Goal: Task Accomplishment & Management: Manage account settings

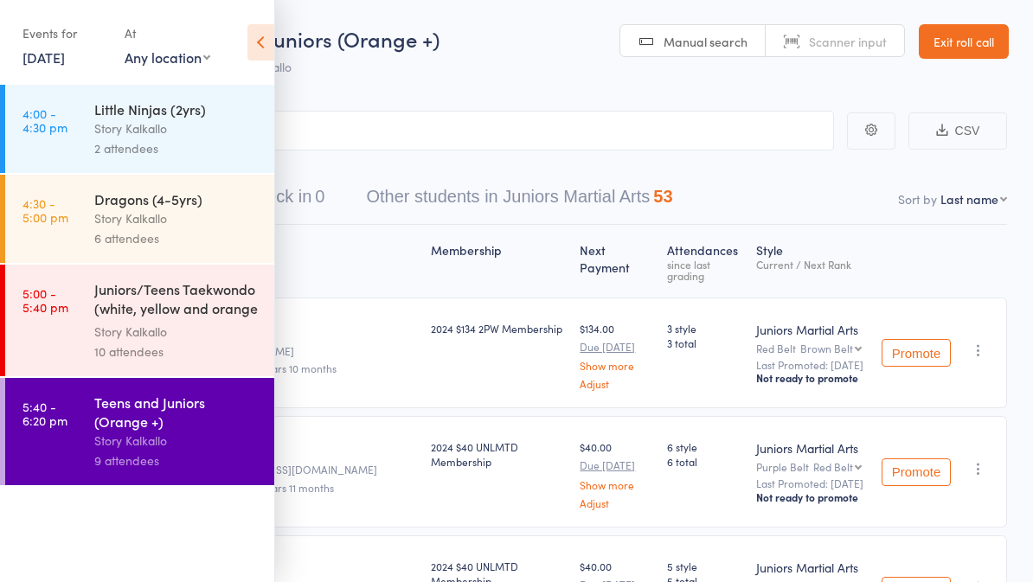
click at [969, 49] on link "Exit roll call" at bounding box center [964, 41] width 90 height 35
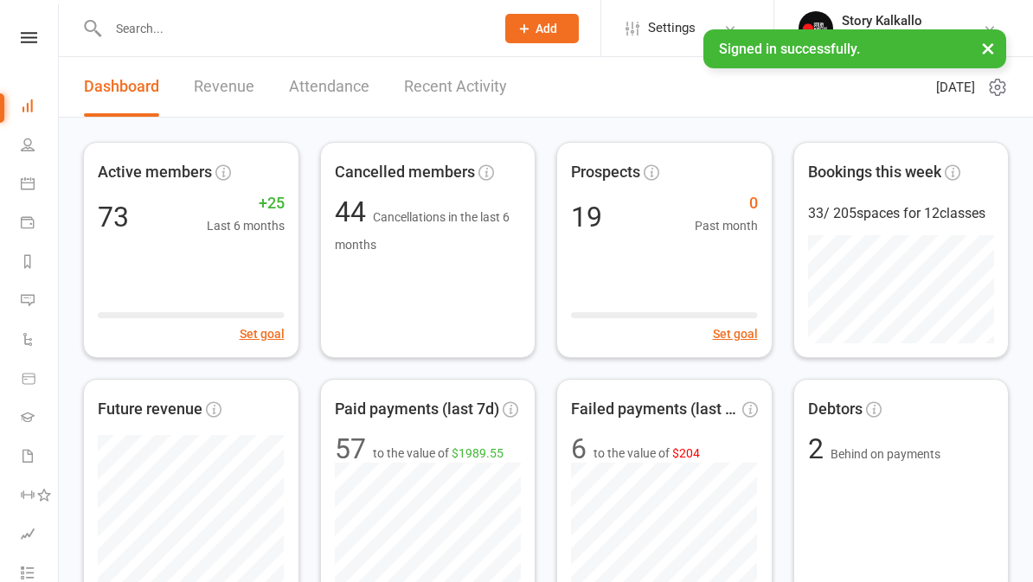
click at [423, 26] on input "text" at bounding box center [293, 28] width 380 height 24
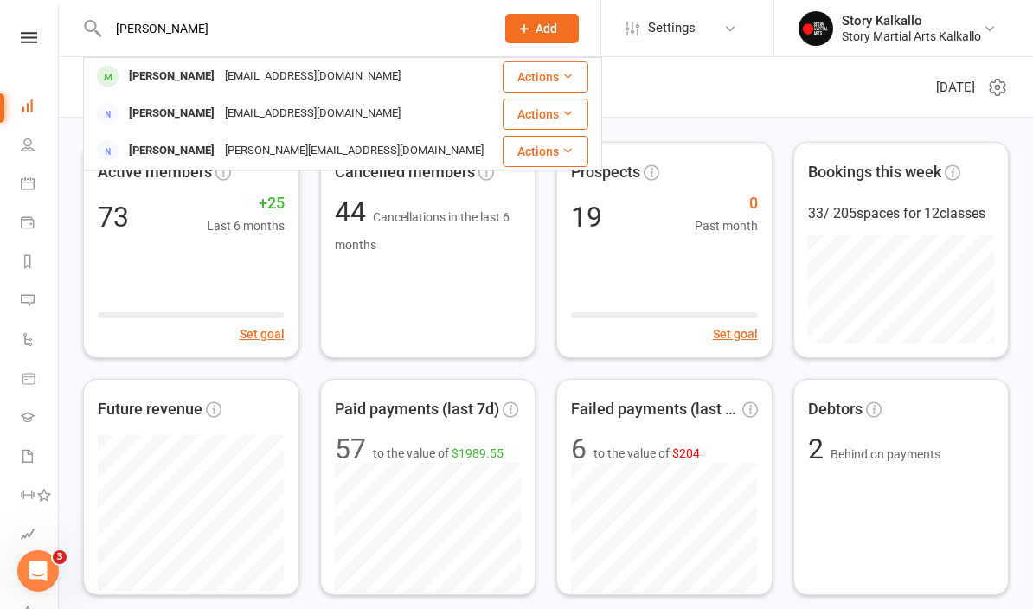
type input "[PERSON_NAME]"
click at [388, 76] on div "[PERSON_NAME] [PERSON_NAME][EMAIL_ADDRESS][DOMAIN_NAME]" at bounding box center [292, 76] width 415 height 35
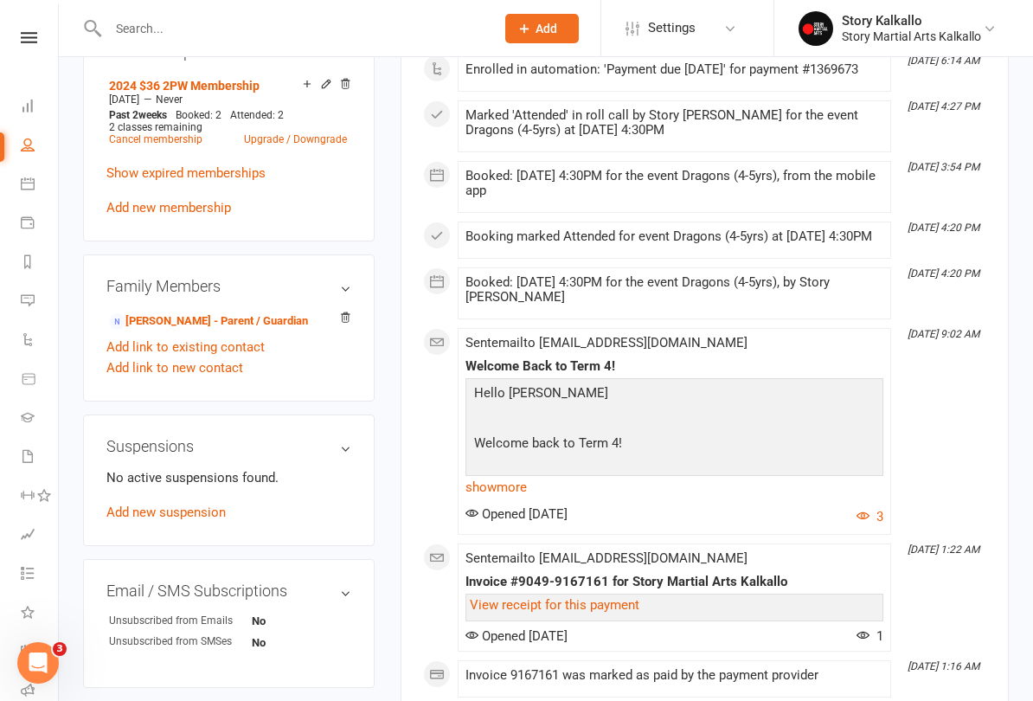
scroll to position [793, 0]
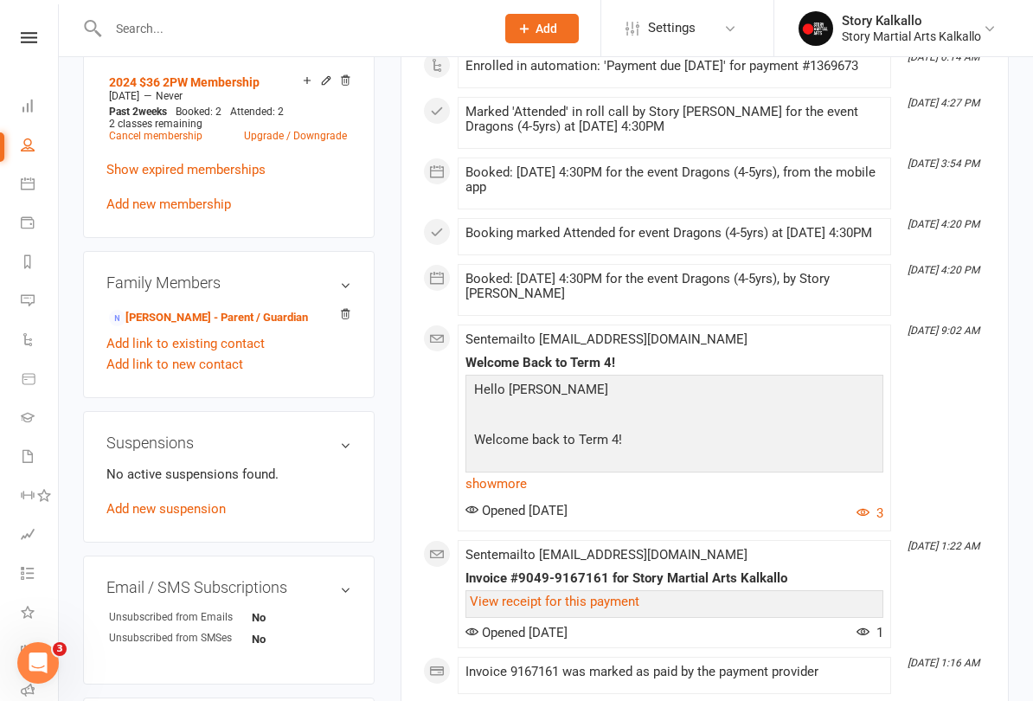
click at [186, 517] on link "Add new suspension" at bounding box center [165, 509] width 119 height 16
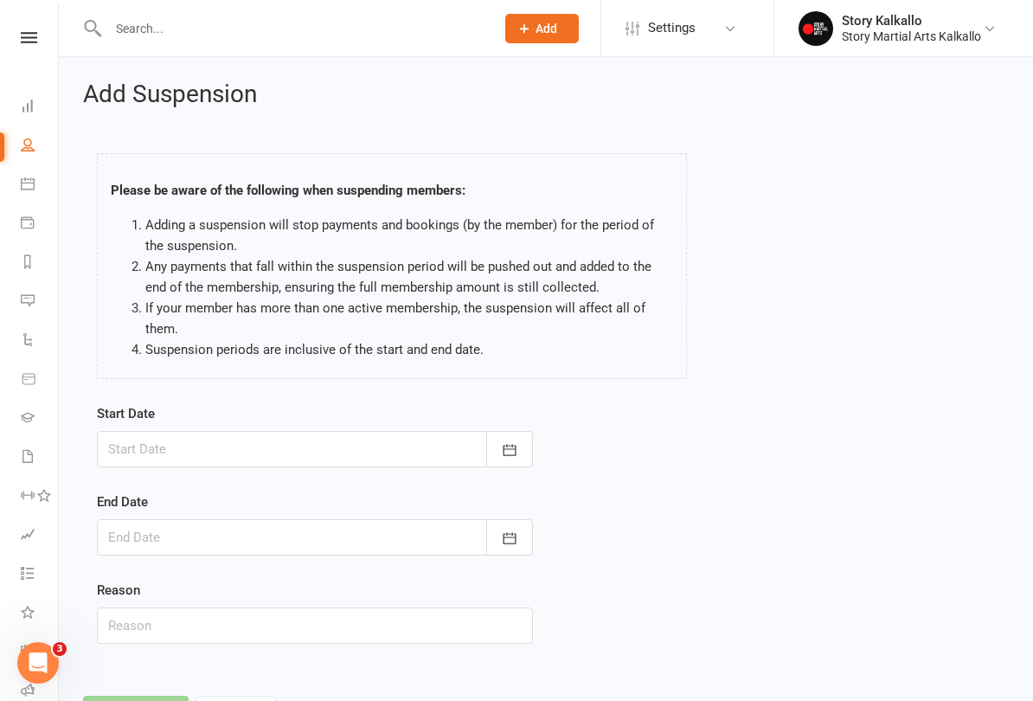
click at [498, 442] on button "button" at bounding box center [509, 449] width 47 height 36
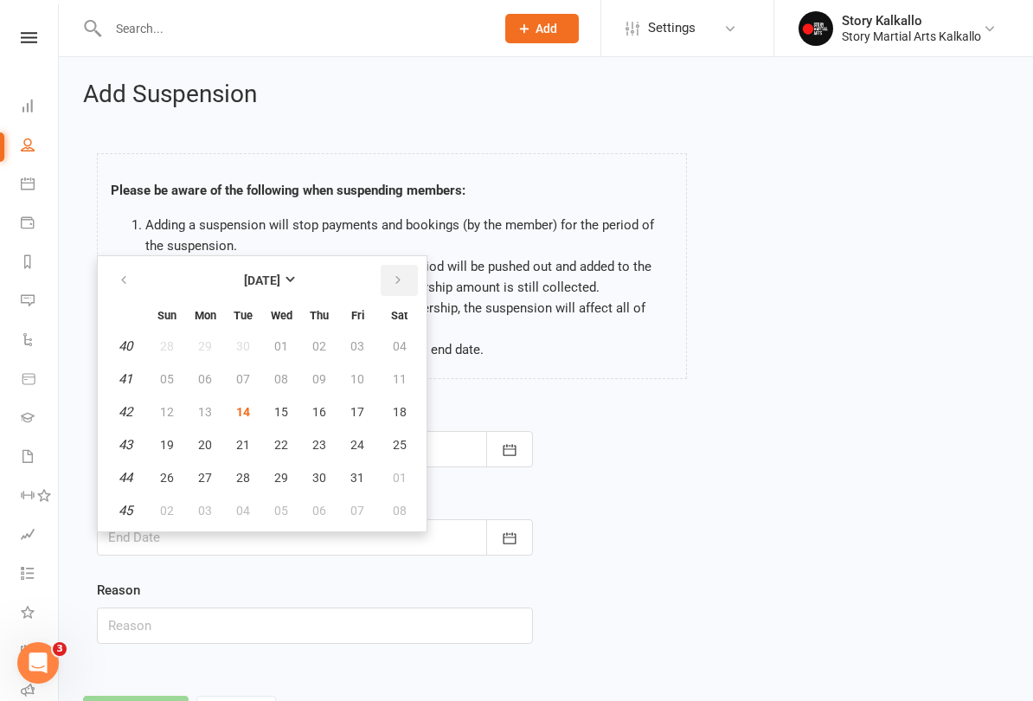
click at [396, 281] on icon "button" at bounding box center [398, 280] width 12 height 14
click at [389, 286] on button "button" at bounding box center [399, 280] width 37 height 31
click at [209, 351] on span "01" at bounding box center [205, 346] width 14 height 14
type input "[DATE]"
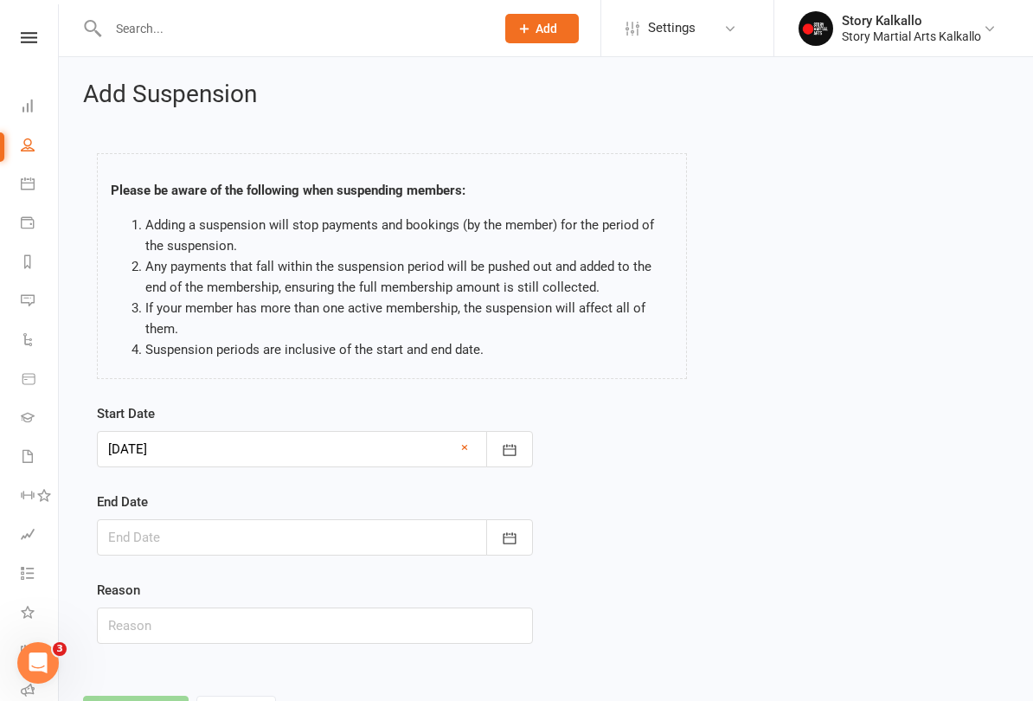
click at [511, 539] on icon "button" at bounding box center [509, 538] width 17 height 17
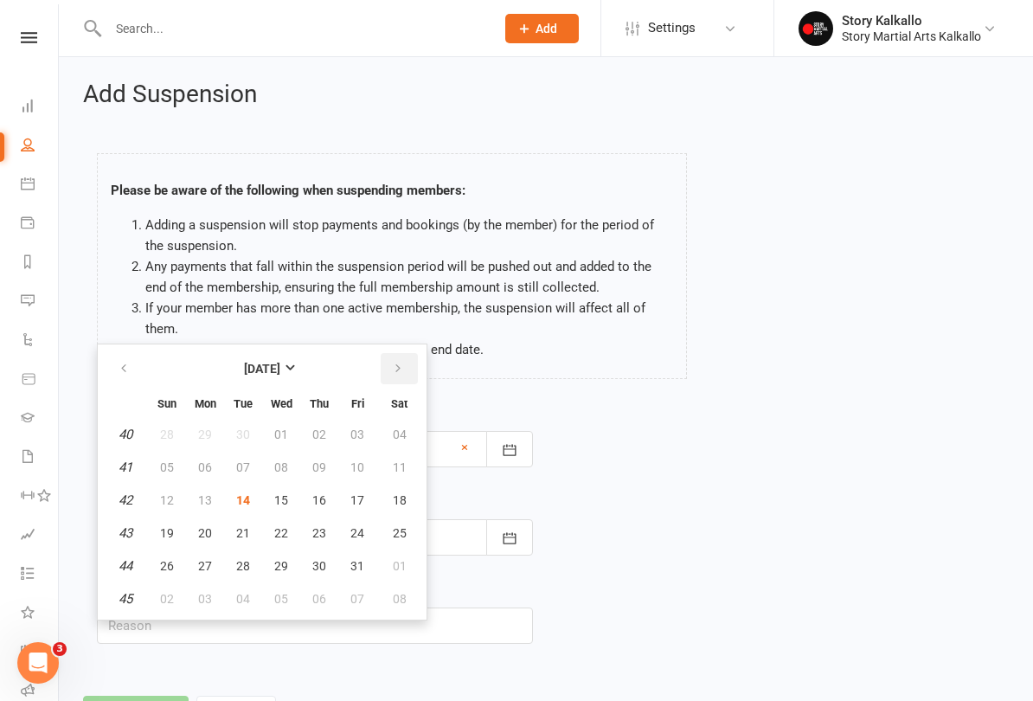
click at [395, 362] on icon "button" at bounding box center [398, 369] width 12 height 14
click at [394, 362] on icon "button" at bounding box center [398, 369] width 12 height 14
click at [393, 362] on icon "button" at bounding box center [398, 369] width 12 height 14
click at [118, 376] on button "button" at bounding box center [124, 368] width 37 height 31
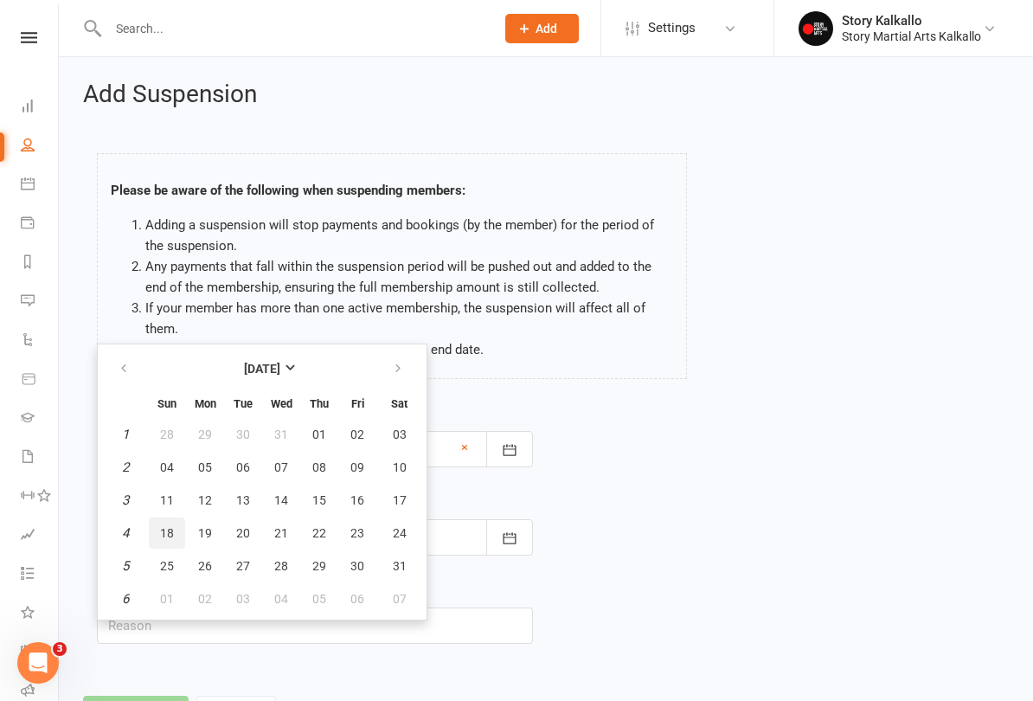
click at [167, 530] on span "18" at bounding box center [167, 533] width 14 height 14
type input "[DATE]"
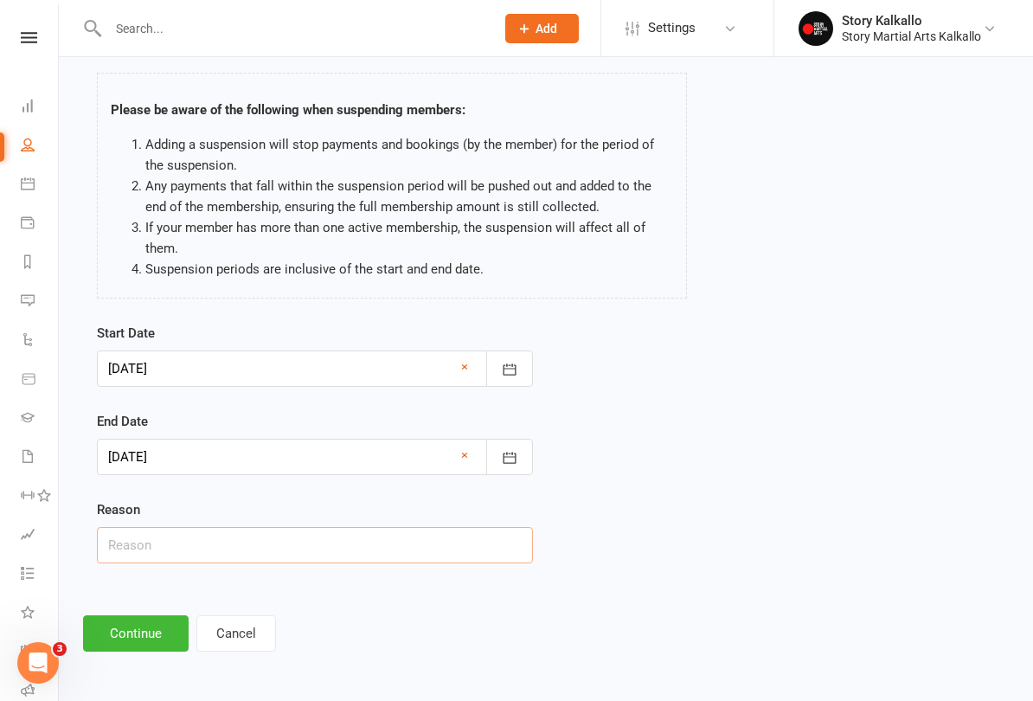
click at [238, 543] on input "text" at bounding box center [315, 545] width 436 height 36
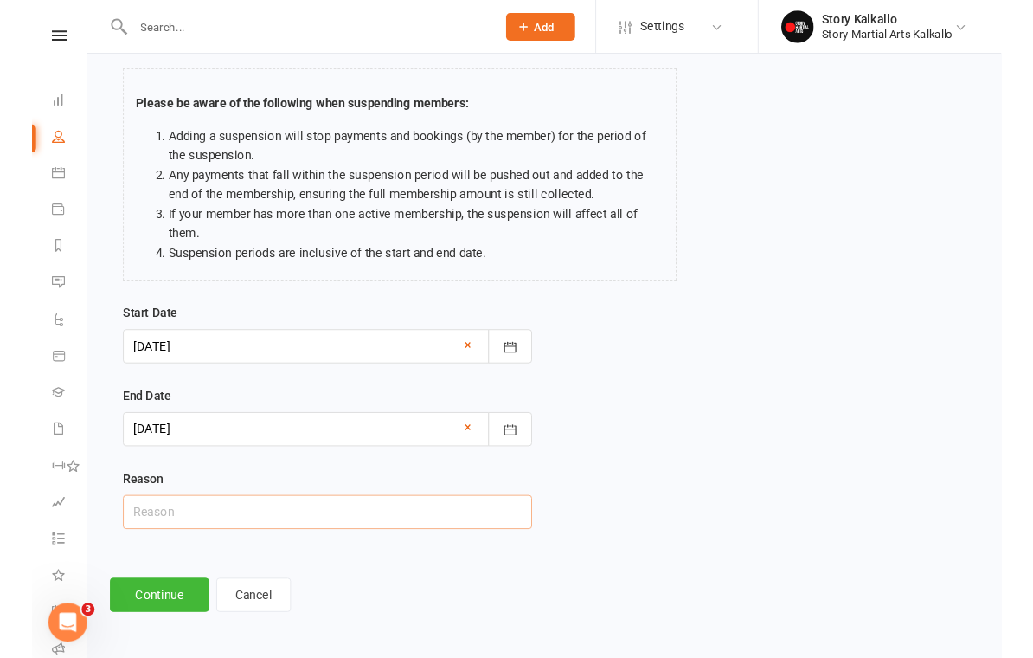
scroll to position [132, 0]
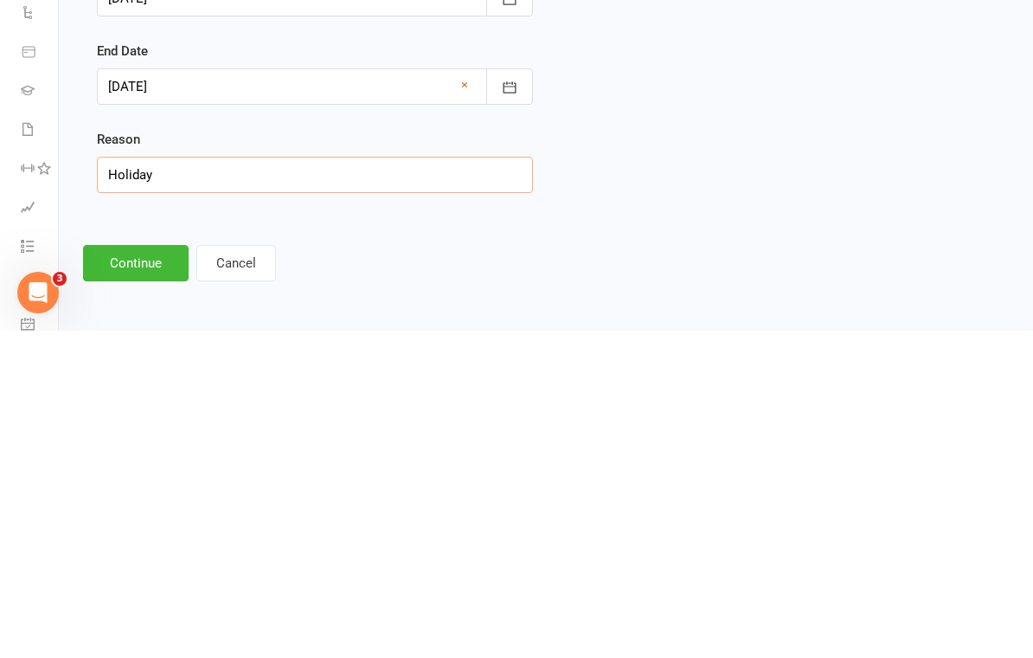
type input "Holiday"
click at [134, 572] on button "Continue" at bounding box center [136, 590] width 106 height 36
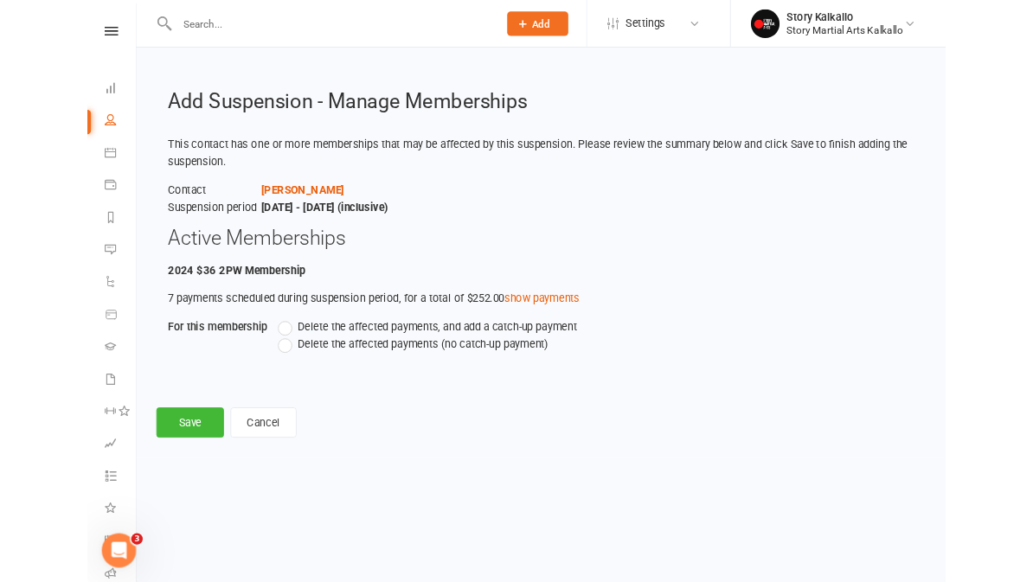
scroll to position [0, 0]
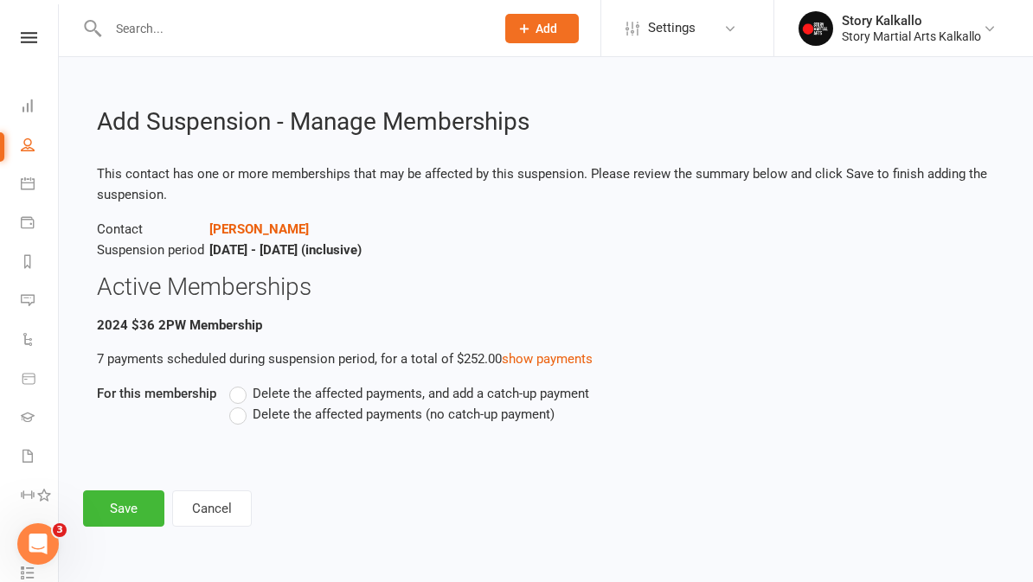
click at [244, 410] on label "Delete the affected payments (no catch-up payment)" at bounding box center [391, 414] width 325 height 21
click at [241, 404] on input "Delete the affected payments (no catch-up payment)" at bounding box center [234, 404] width 11 height 0
click at [128, 493] on button "Save" at bounding box center [123, 509] width 81 height 36
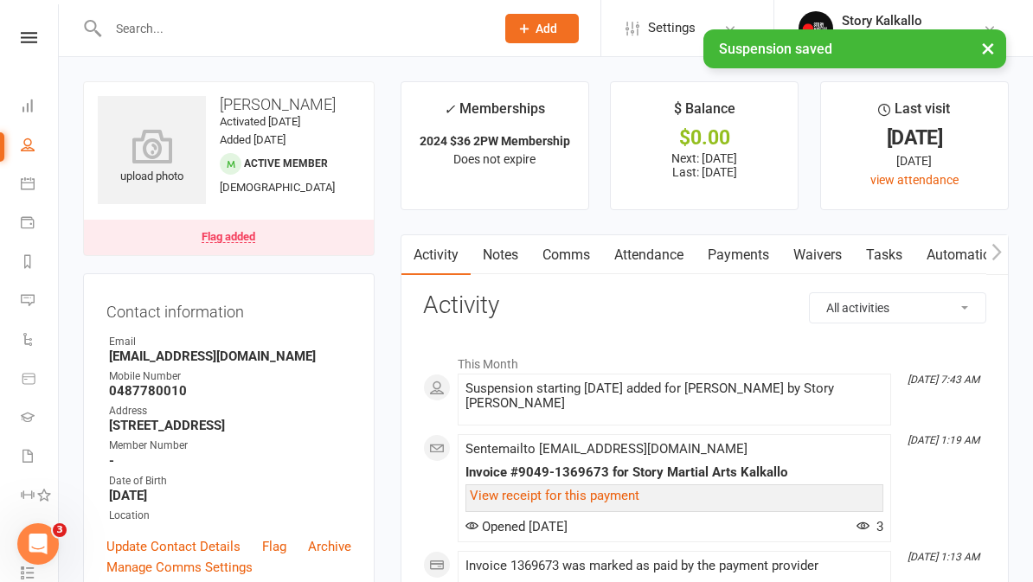
click at [28, 102] on icon at bounding box center [28, 106] width 14 height 14
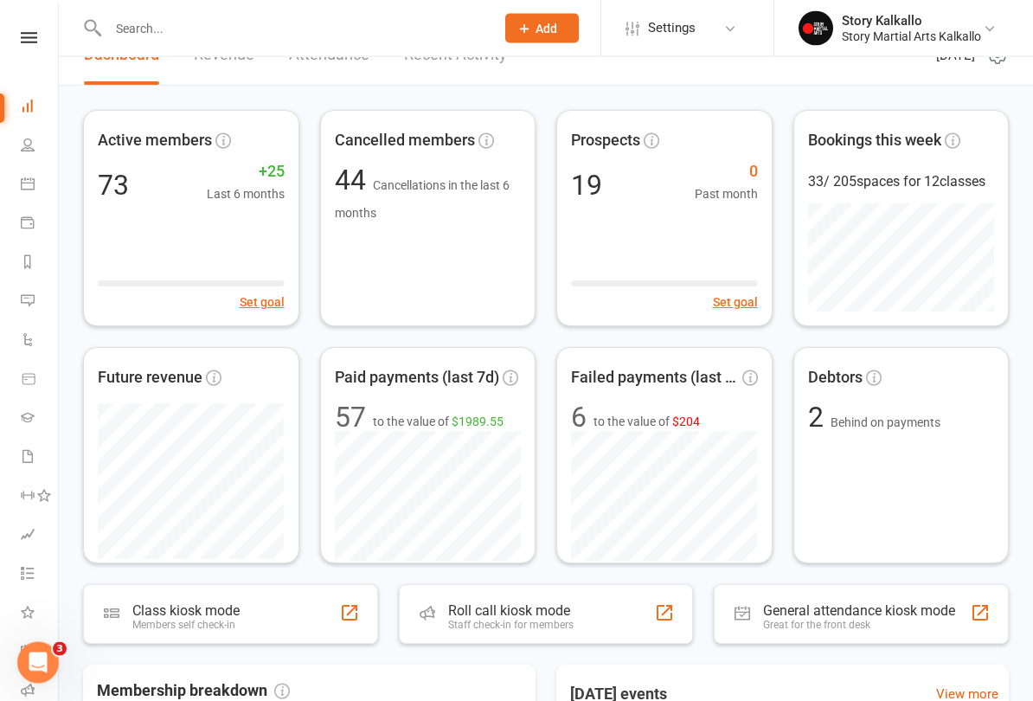
scroll to position [32, 0]
click at [889, 397] on div "Debtors 2 Behind on payments" at bounding box center [902, 455] width 216 height 216
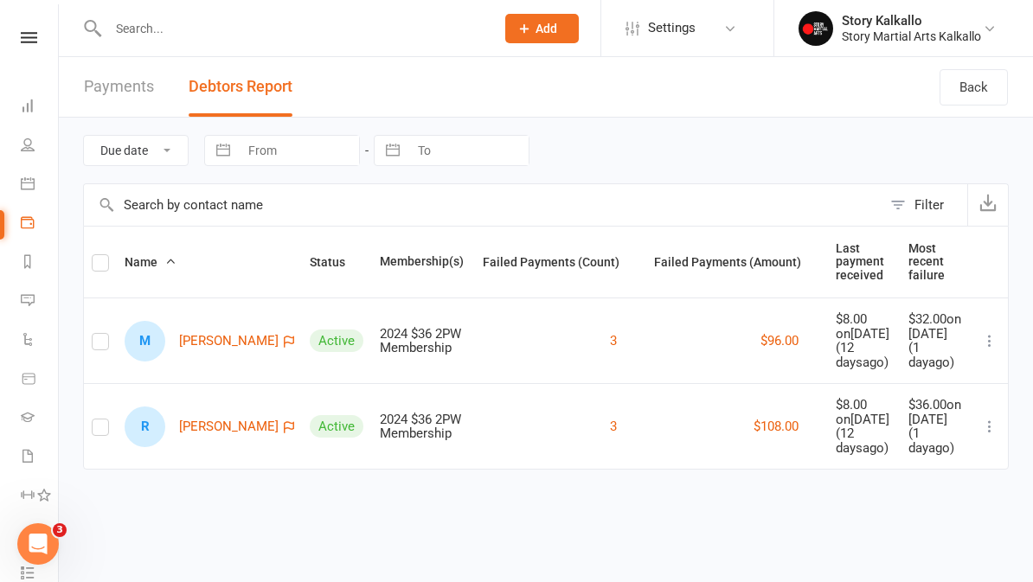
click at [23, 102] on icon at bounding box center [28, 106] width 14 height 14
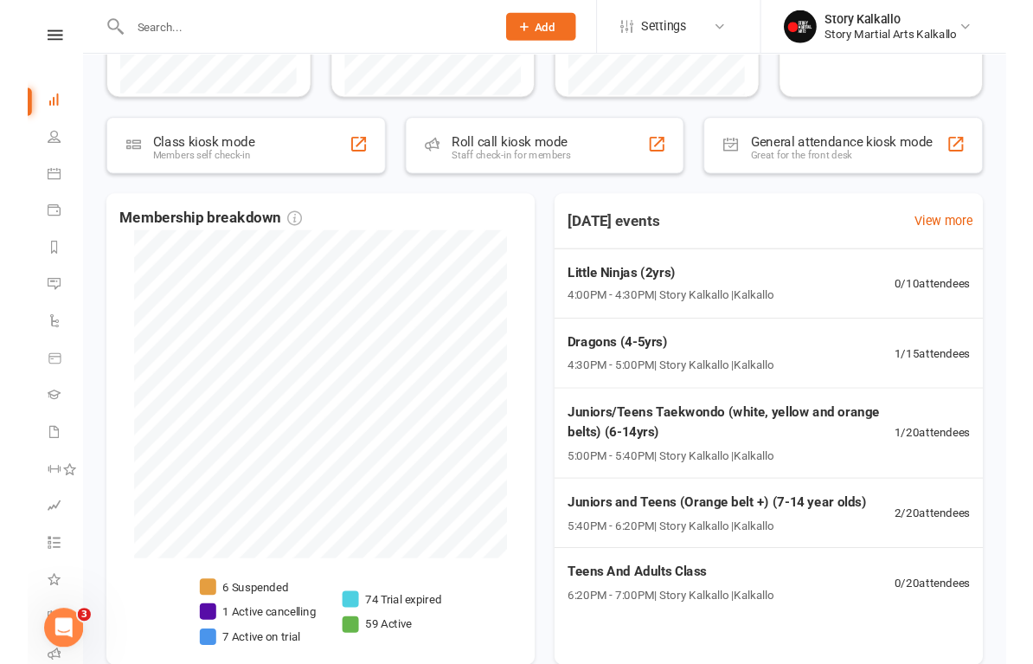
scroll to position [563, 0]
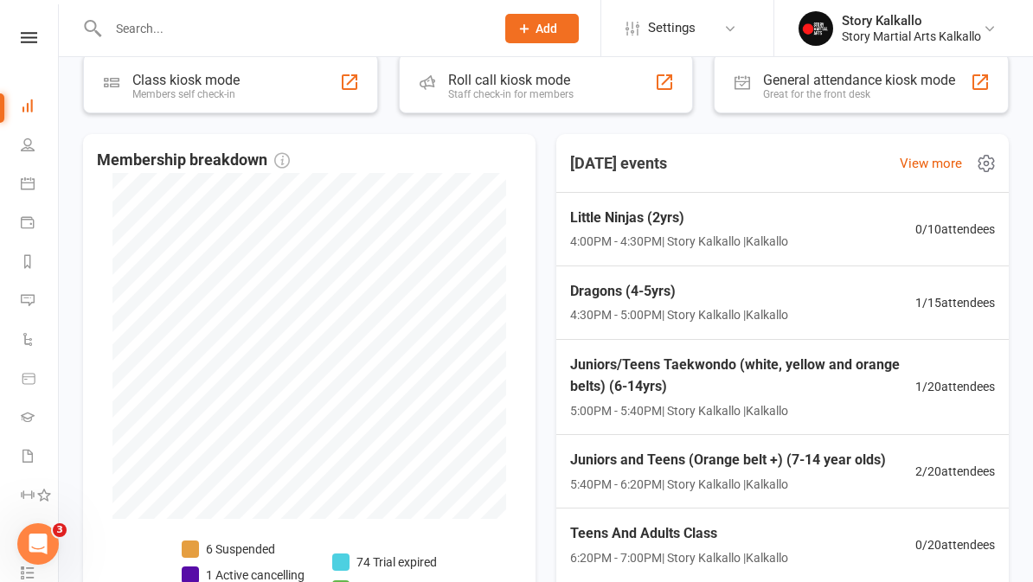
click at [775, 306] on span "4:30PM - 5:00PM | Story Kalkallo | Kalkallo" at bounding box center [679, 315] width 218 height 19
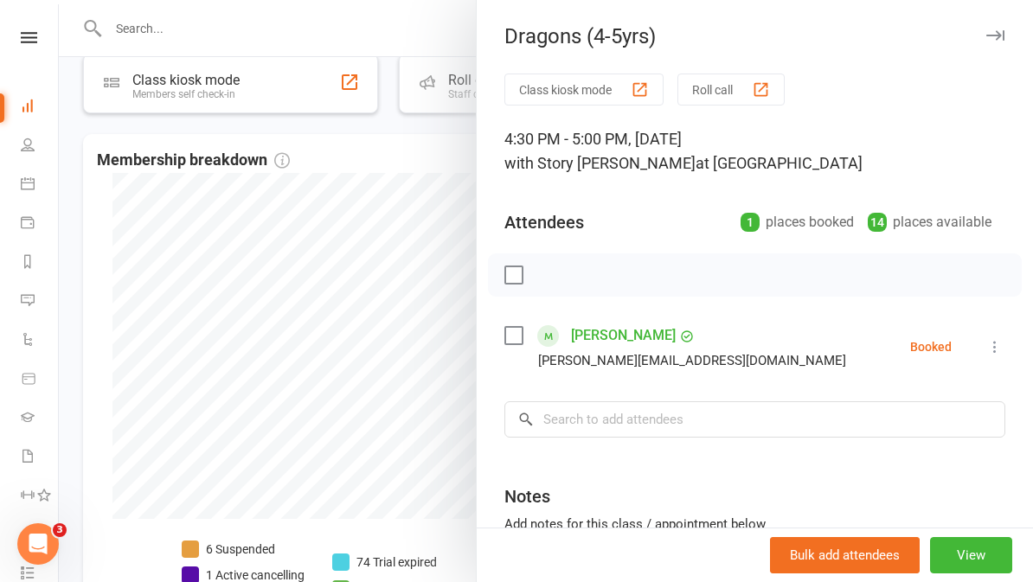
click at [996, 30] on icon "button" at bounding box center [996, 35] width 18 height 10
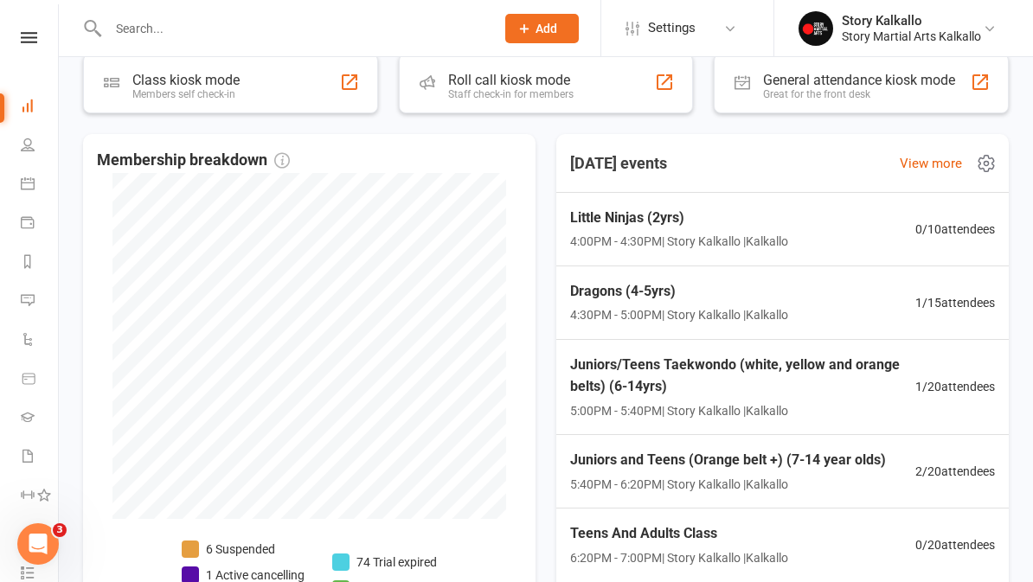
click at [691, 402] on span "5:00PM - 5:40PM | Story Kalkallo | Kalkallo" at bounding box center [742, 411] width 345 height 19
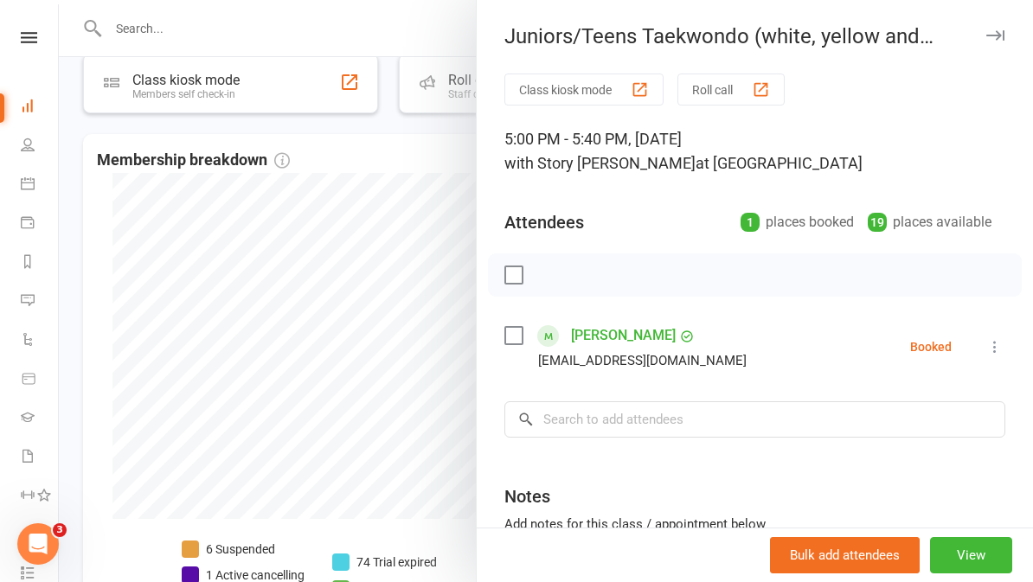
click at [991, 33] on icon "button" at bounding box center [996, 35] width 18 height 10
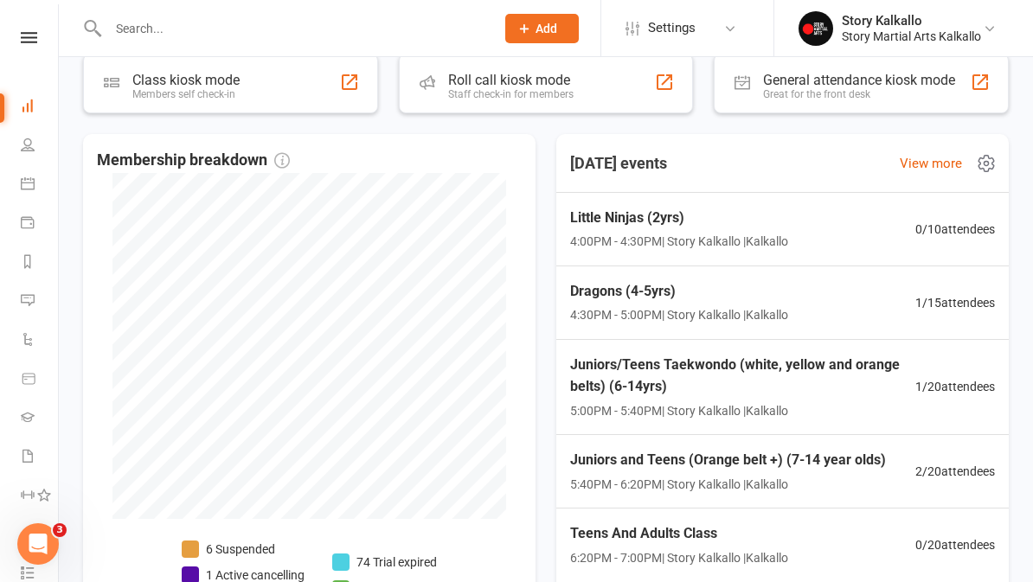
click at [672, 475] on span "5:40PM - 6:20PM | Story Kalkallo | Kalkallo" at bounding box center [728, 484] width 316 height 19
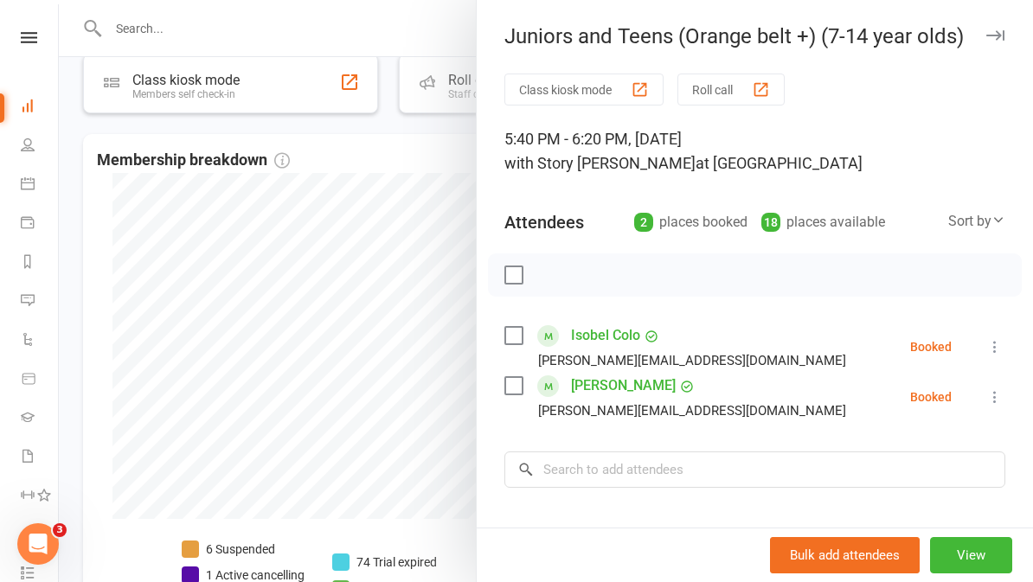
click at [993, 35] on icon "button" at bounding box center [996, 35] width 18 height 10
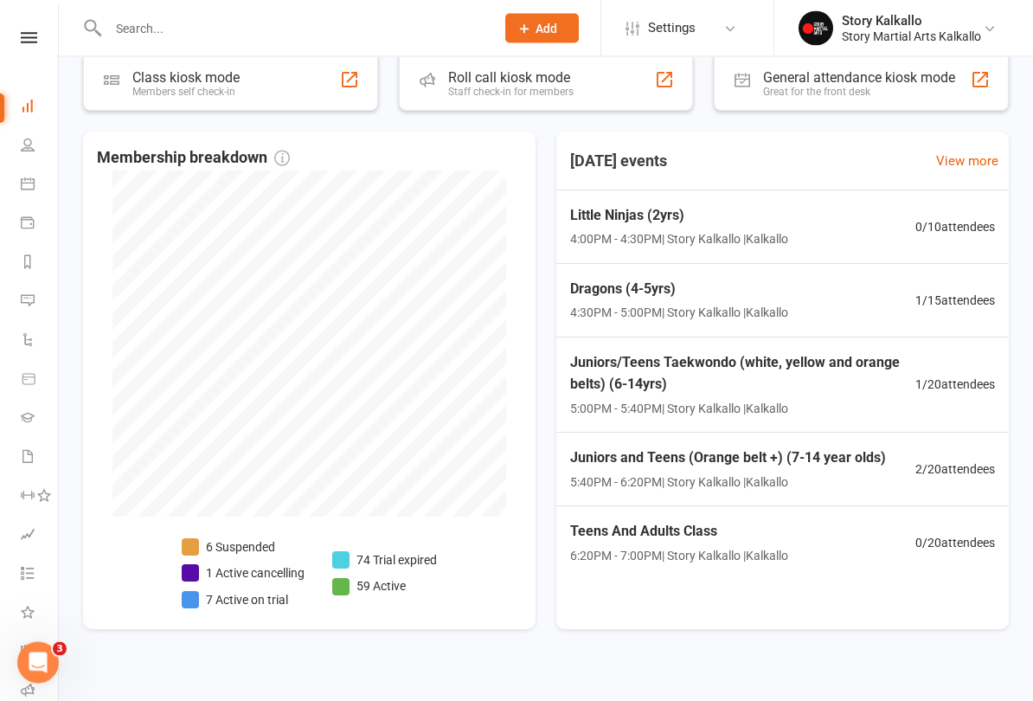
scroll to position [576, 0]
